Goal: Information Seeking & Learning: Learn about a topic

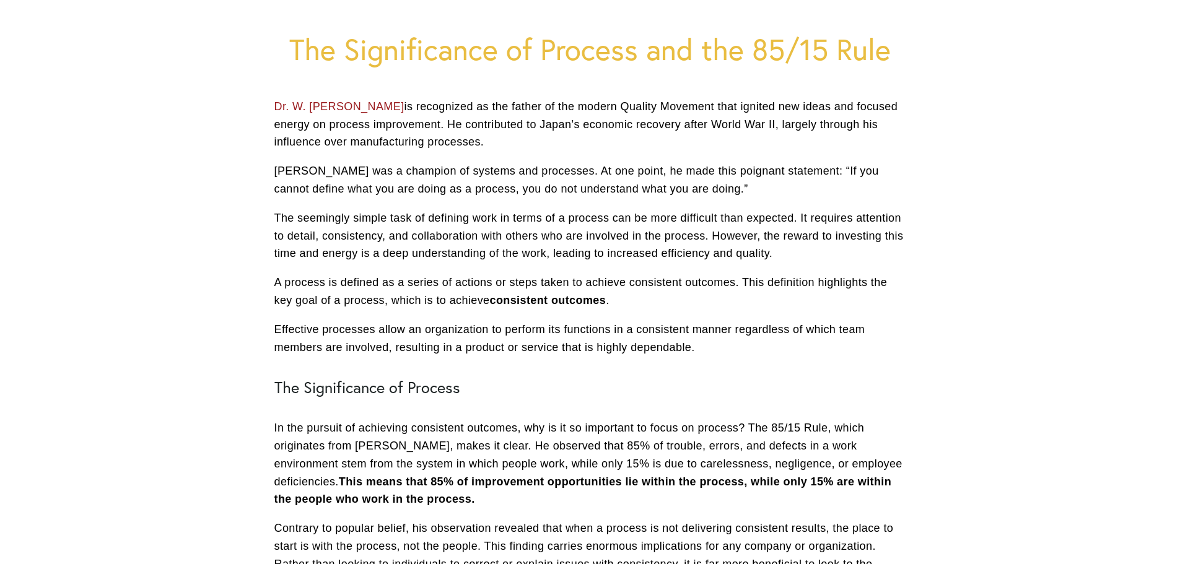
scroll to position [124, 0]
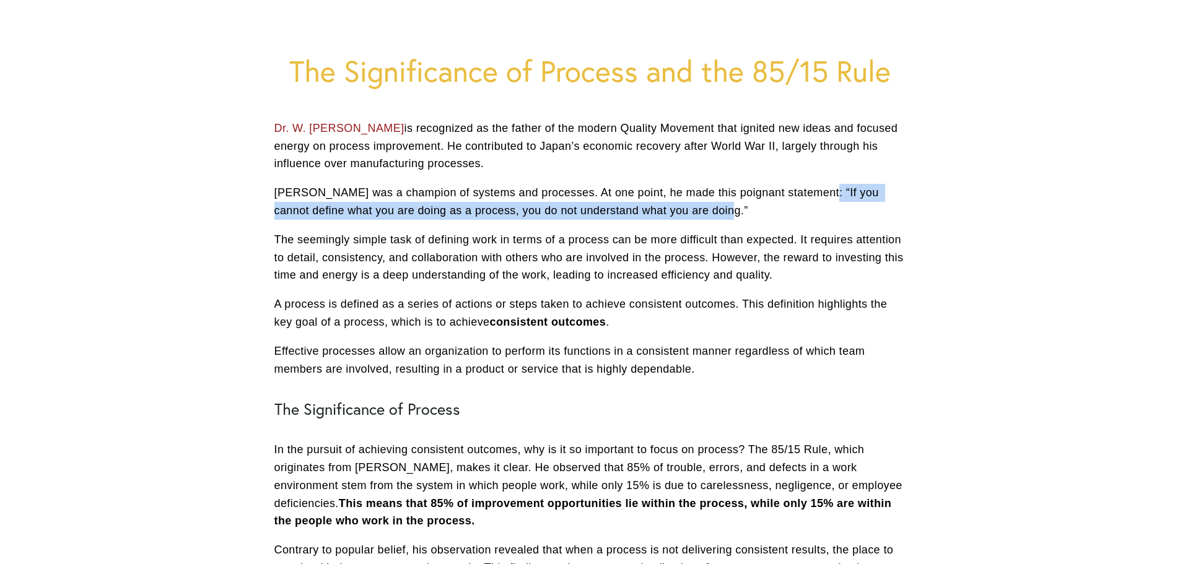
drag, startPoint x: 813, startPoint y: 193, endPoint x: 741, endPoint y: 214, distance: 74.7
click at [741, 214] on p "[PERSON_NAME] was a champion of systems and processes. At one point, he made th…" at bounding box center [590, 202] width 632 height 36
copy p "If you cannot define what you are doing as a process, you do not understand wha…"
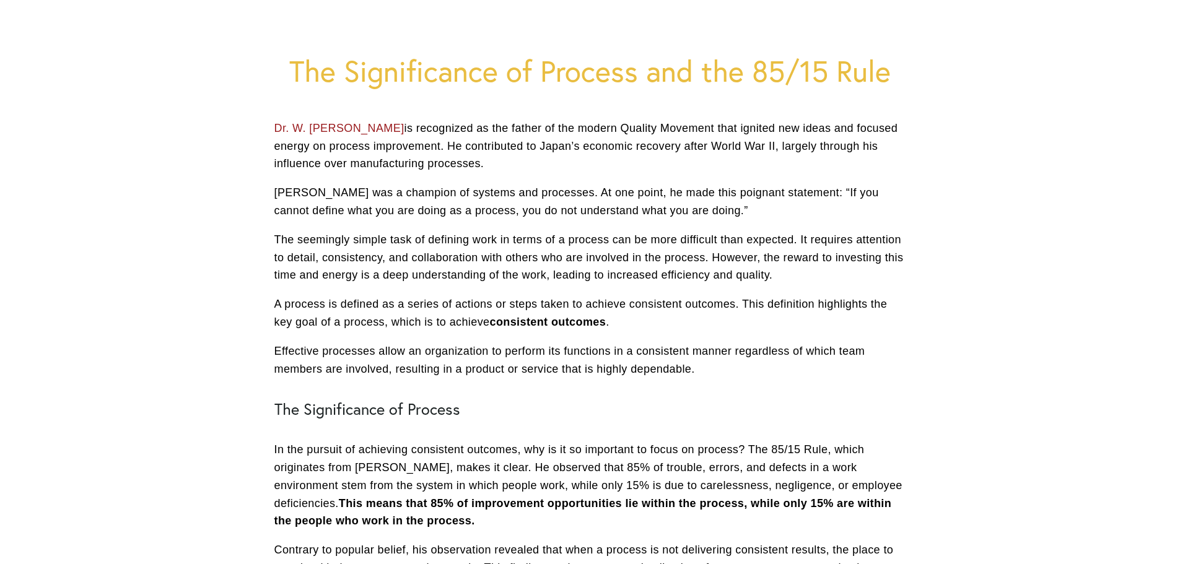
click at [690, 401] on h2 "The Significance of Process" at bounding box center [590, 409] width 632 height 19
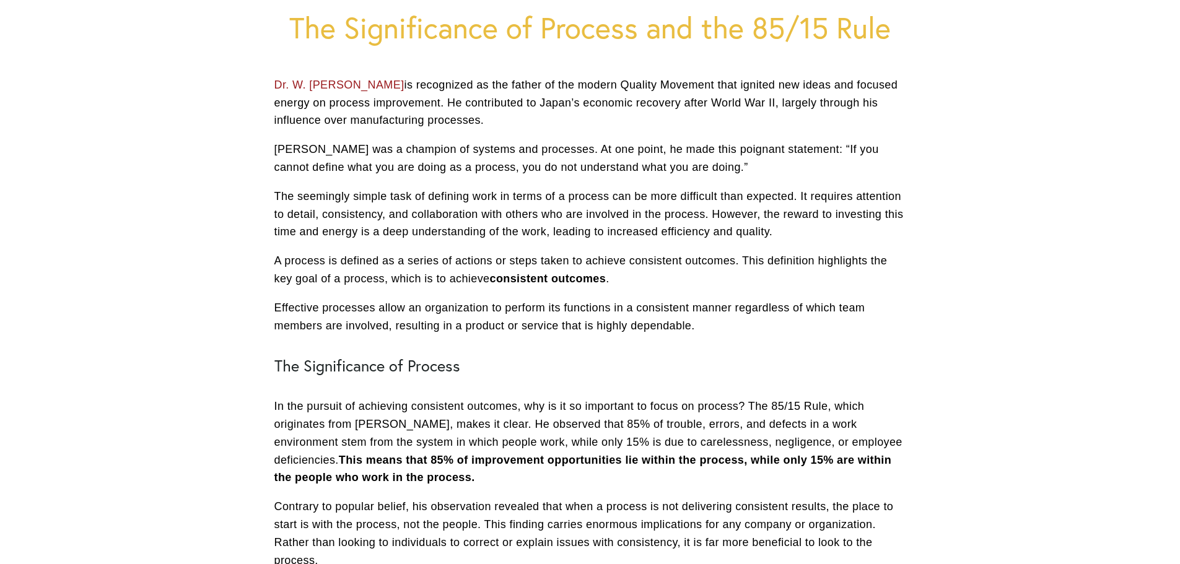
scroll to position [248, 0]
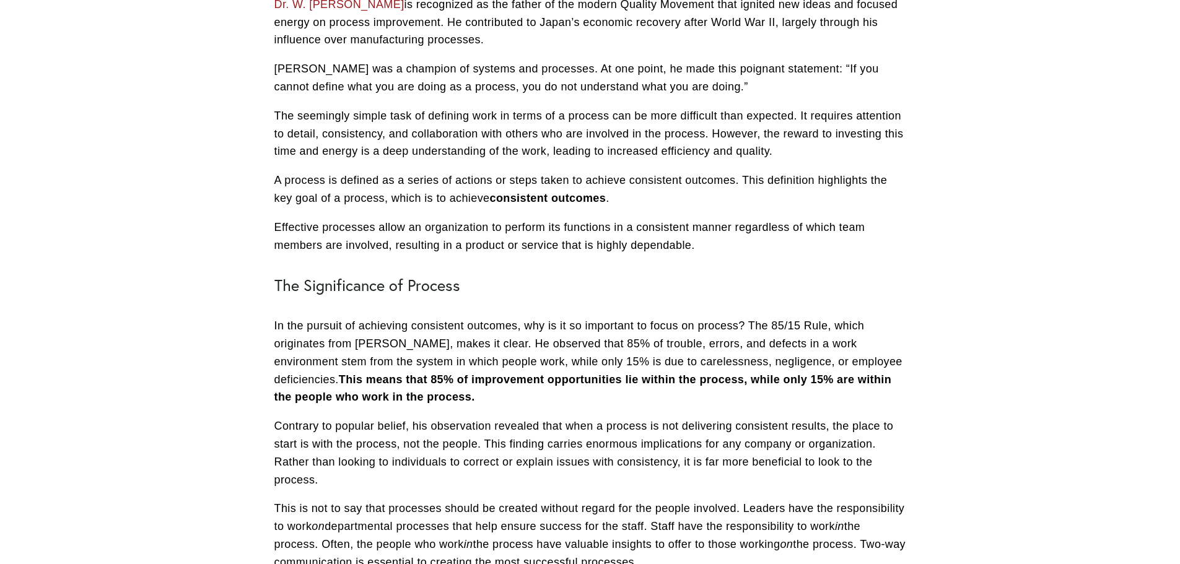
click at [517, 344] on p "In the pursuit of achieving consistent outcomes, why is it so important to focu…" at bounding box center [590, 361] width 632 height 89
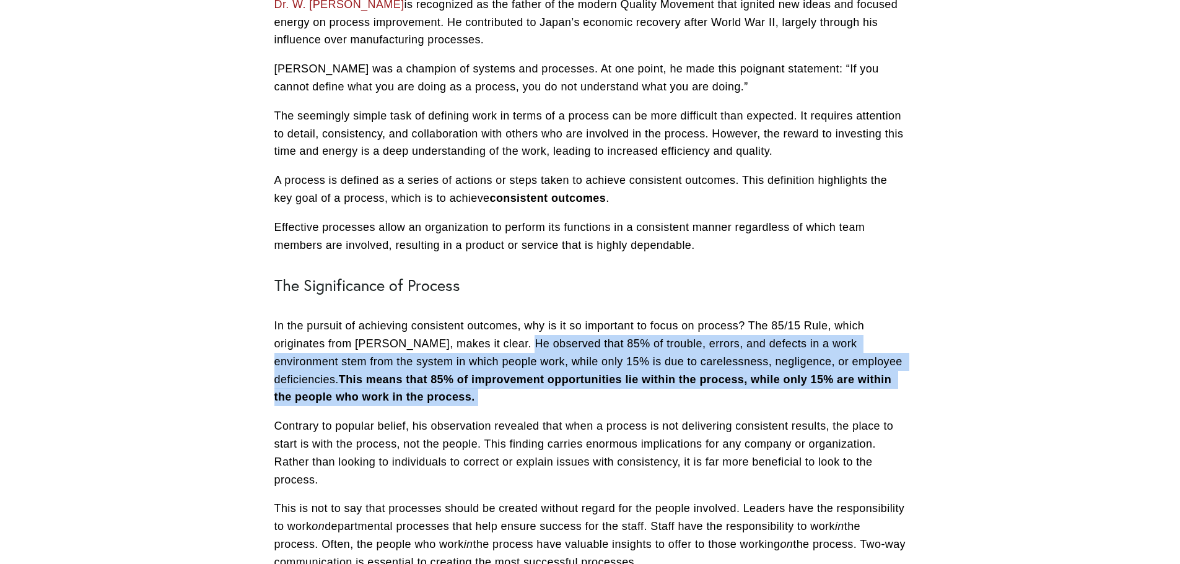
drag, startPoint x: 519, startPoint y: 344, endPoint x: 538, endPoint y: 395, distance: 53.7
click at [538, 395] on p "In the pursuit of achieving consistent outcomes, why is it so important to focu…" at bounding box center [590, 361] width 632 height 89
copy p "observed that 85% of trouble, errors, and defects in a work environment stem fr…"
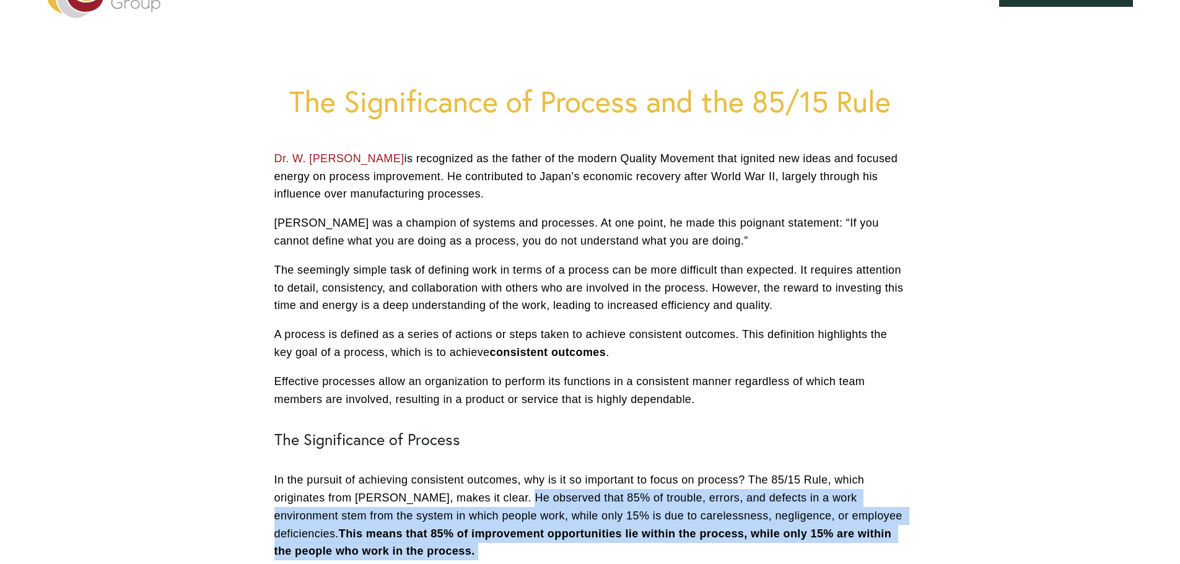
scroll to position [0, 0]
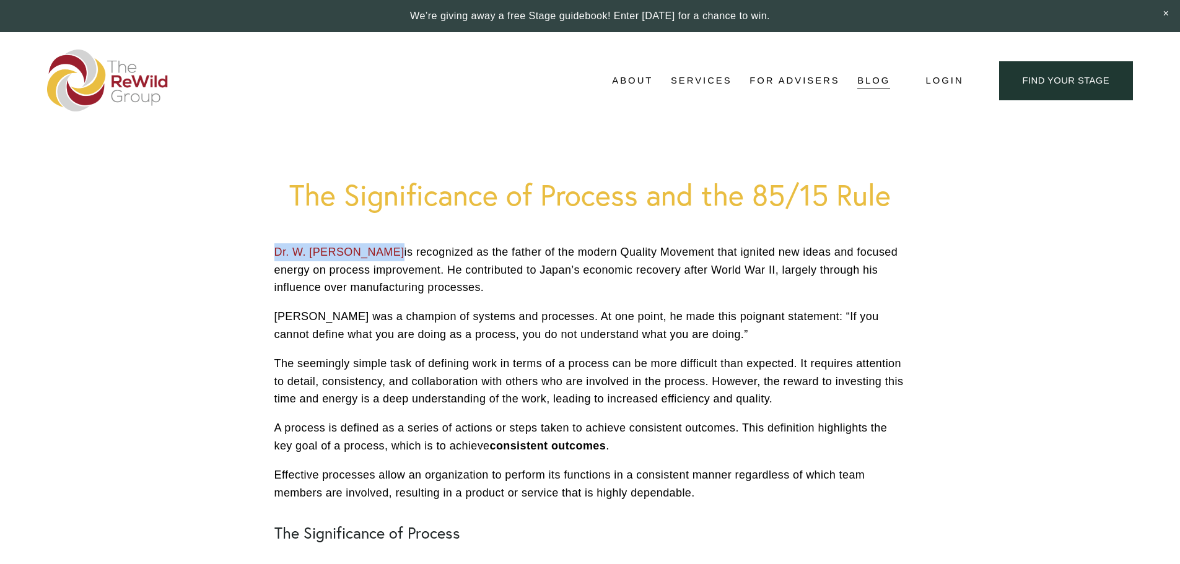
drag, startPoint x: 269, startPoint y: 244, endPoint x: 392, endPoint y: 256, distance: 123.2
click at [392, 256] on div "Dr. W. [PERSON_NAME] is recognized as the father of the modern Quality Movement…" at bounding box center [590, 560] width 653 height 634
copy link "Dr. W. [PERSON_NAME]"
